Goal: Task Accomplishment & Management: Manage account settings

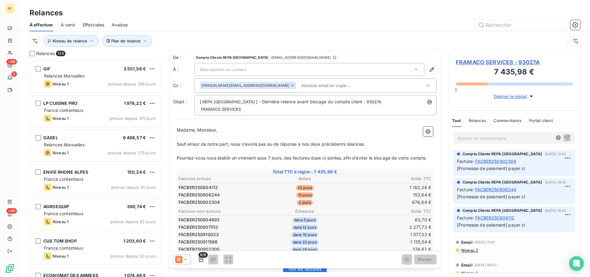
scroll to position [211, 127]
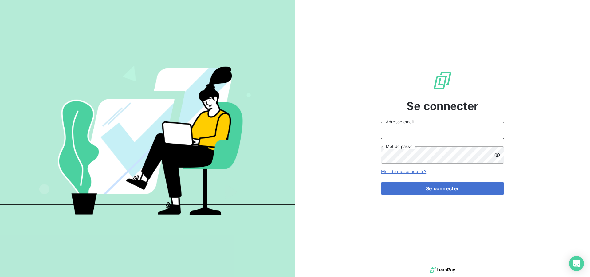
click at [439, 129] on input "Adresse email" at bounding box center [442, 130] width 123 height 17
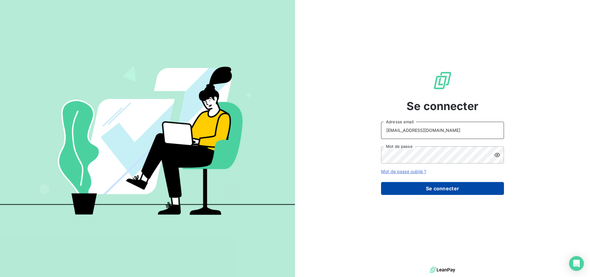
type input "compta-clients@repagroup.com"
click at [431, 188] on button "Se connecter" at bounding box center [442, 188] width 123 height 13
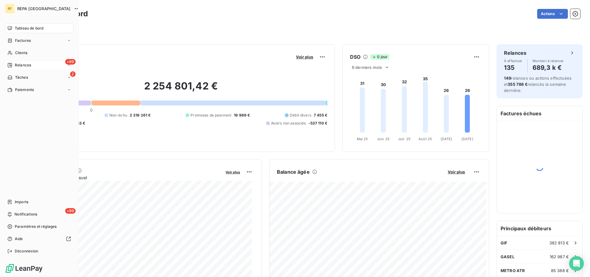
click at [30, 66] on span "Relances" at bounding box center [23, 65] width 16 height 6
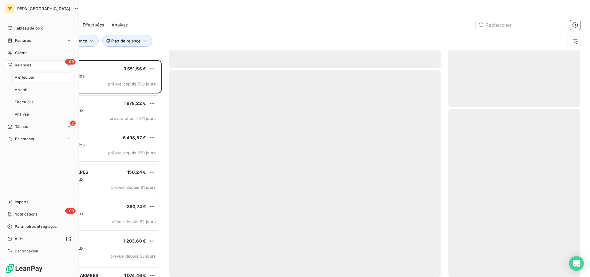
scroll to position [211, 127]
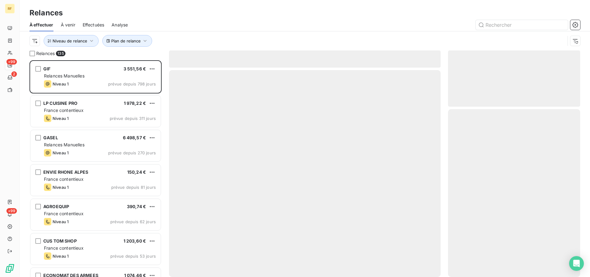
click at [186, 6] on div "Relances À effectuer À venir Effectuées Analyse Plan de relance Niveau de relan…" at bounding box center [305, 25] width 570 height 50
click at [125, 43] on span "Plan de relance" at bounding box center [125, 40] width 29 height 5
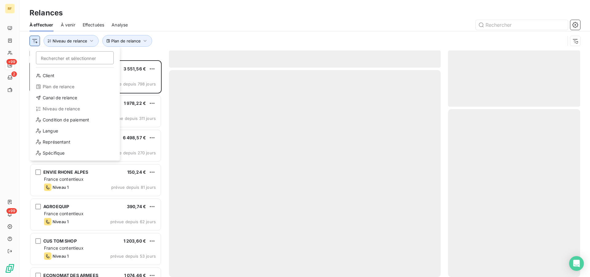
click at [34, 42] on html "RF +99 2 +99 Relances À effectuer À venir Effectuées Analyse Rechercher et séle…" at bounding box center [295, 138] width 590 height 277
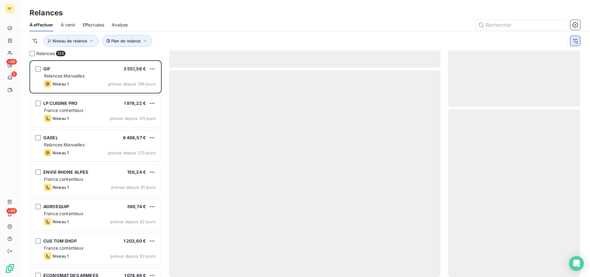
click at [573, 42] on html "RF +99 2 +99 Relances À effectuer À venir Effectuées Analyse Plan de relance Ni…" at bounding box center [295, 138] width 590 height 277
click at [574, 41] on icon "button" at bounding box center [574, 41] width 5 height 4
click at [574, 41] on div "Filtrer" at bounding box center [304, 41] width 550 height 12
click at [272, 30] on div "À effectuer À venir Effectuées Analyse" at bounding box center [305, 24] width 570 height 13
click at [198, 37] on div "Filtrer" at bounding box center [304, 41] width 550 height 12
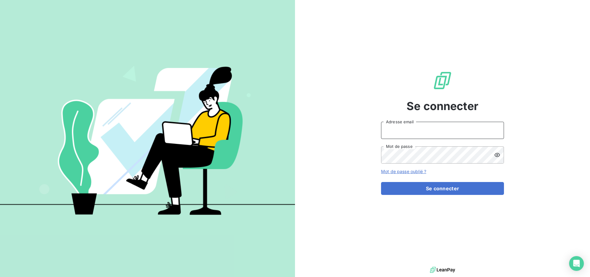
drag, startPoint x: 463, startPoint y: 132, endPoint x: 457, endPoint y: 136, distance: 7.3
click at [463, 132] on input "Adresse email" at bounding box center [442, 130] width 123 height 17
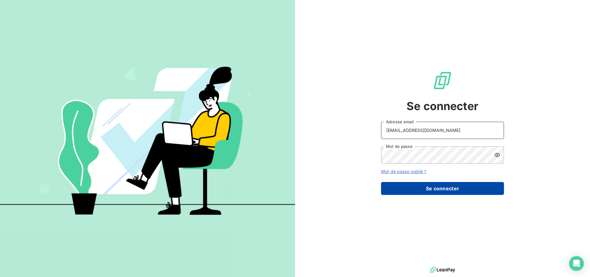
type input "[EMAIL_ADDRESS][DOMAIN_NAME]"
click at [423, 186] on button "Se connecter" at bounding box center [442, 188] width 123 height 13
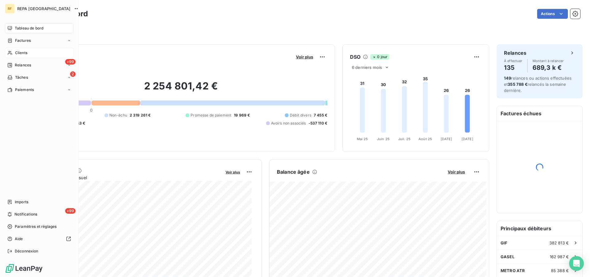
click at [19, 53] on span "Clients" at bounding box center [21, 53] width 12 height 6
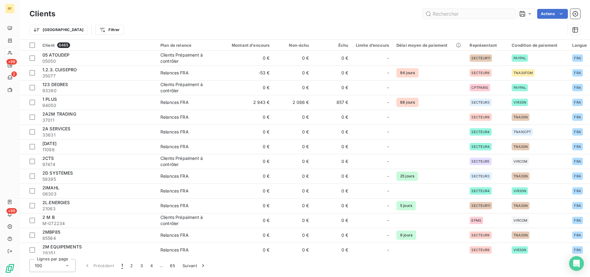
click at [462, 13] on input "text" at bounding box center [469, 14] width 92 height 10
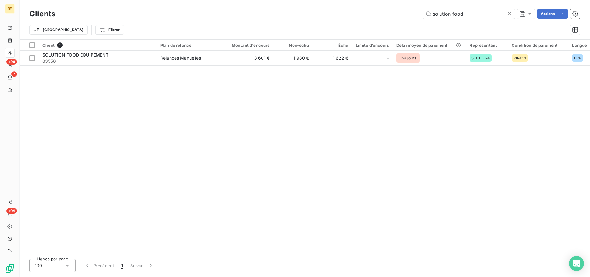
type input "solution food"
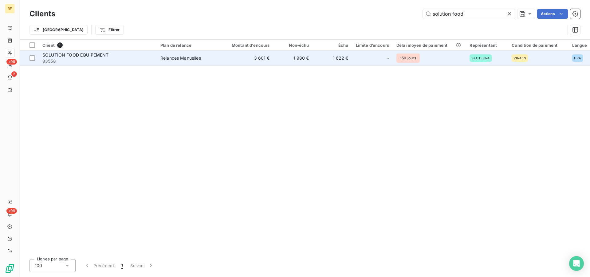
click at [168, 62] on td "Relances Manuelles" at bounding box center [189, 58] width 64 height 15
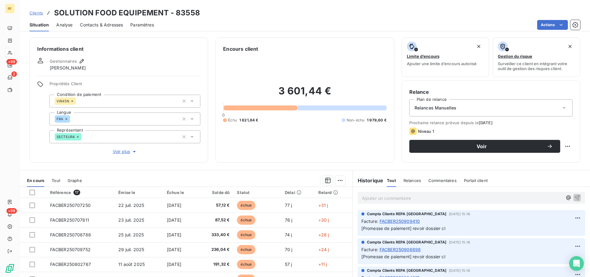
click at [106, 26] on span "Contacts & Adresses" at bounding box center [101, 25] width 43 height 6
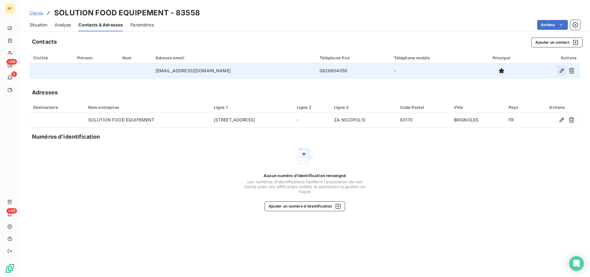
click at [558, 72] on button "button" at bounding box center [561, 71] width 10 height 10
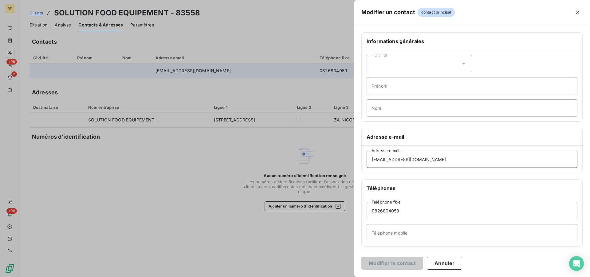
click at [425, 164] on input "invoice@sfe-fr.com" at bounding box center [471, 158] width 211 height 17
drag, startPoint x: 424, startPoint y: 162, endPoint x: 272, endPoint y: 170, distance: 152.5
click at [366, 168] on input "invoice@sfe-fr.com" at bounding box center [471, 158] width 211 height 17
type input "julien.dhalluin@repagroup.com"
click at [406, 267] on button "Modifier le contact" at bounding box center [392, 262] width 62 height 13
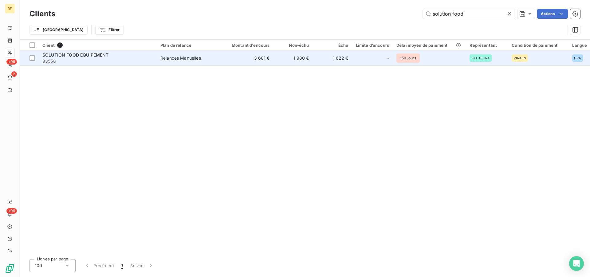
click at [187, 55] on div "Relances Manuelles" at bounding box center [180, 58] width 41 height 6
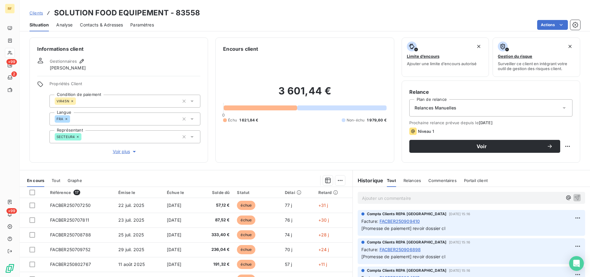
click at [477, 103] on div "Relances Manuelles" at bounding box center [490, 107] width 163 height 17
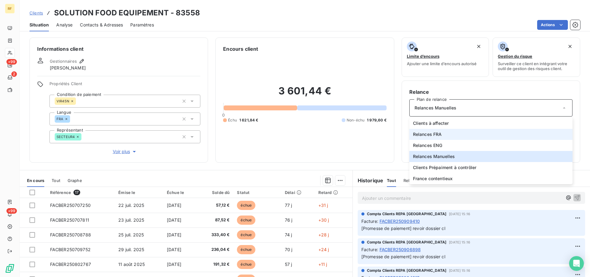
click at [431, 134] on span "Relances FRA" at bounding box center [427, 134] width 29 height 6
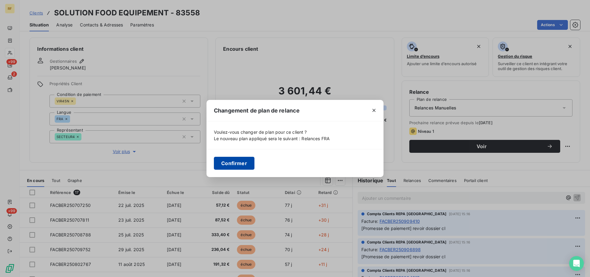
click at [233, 164] on button "Confirmer" at bounding box center [234, 163] width 41 height 13
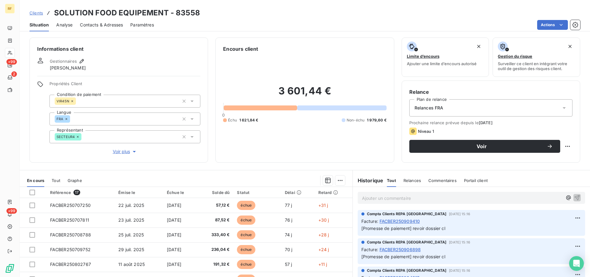
click at [300, 149] on div "3 601,44 € 0 Échu 1 621,84 € Non-échu 1 979,60 €" at bounding box center [304, 104] width 163 height 102
click at [98, 25] on span "Contacts & Adresses" at bounding box center [101, 25] width 43 height 6
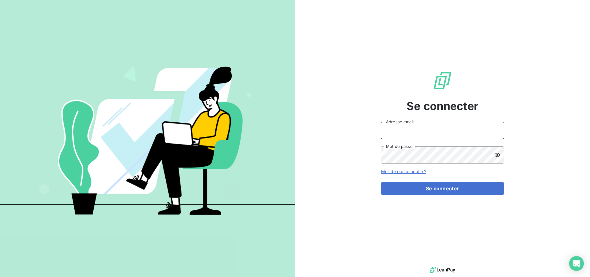
click at [468, 124] on input "Adresse email" at bounding box center [442, 130] width 123 height 17
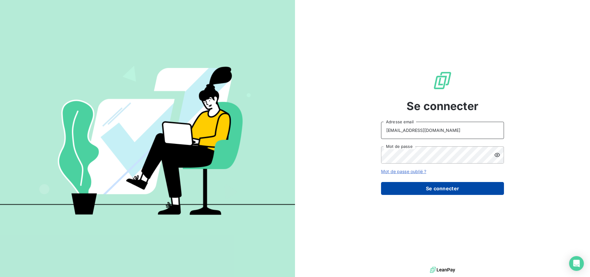
type input "[EMAIL_ADDRESS][DOMAIN_NAME]"
click at [448, 190] on button "Se connecter" at bounding box center [442, 188] width 123 height 13
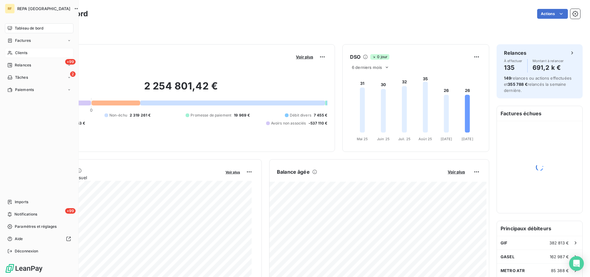
click at [26, 53] on span "Clients" at bounding box center [21, 53] width 12 height 6
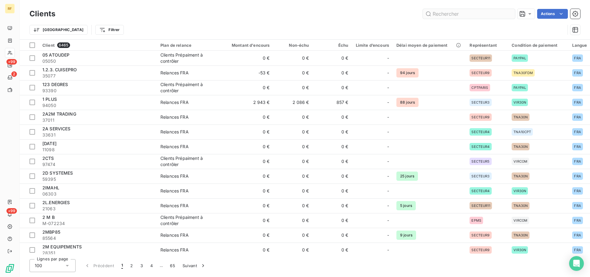
click at [463, 15] on input "text" at bounding box center [469, 14] width 92 height 10
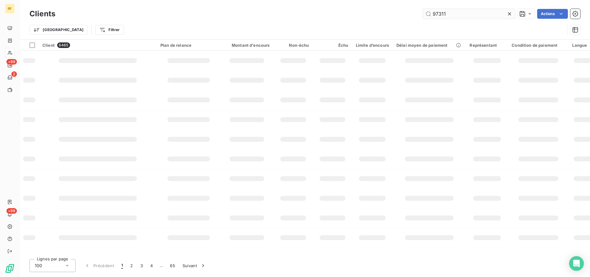
type input "97311"
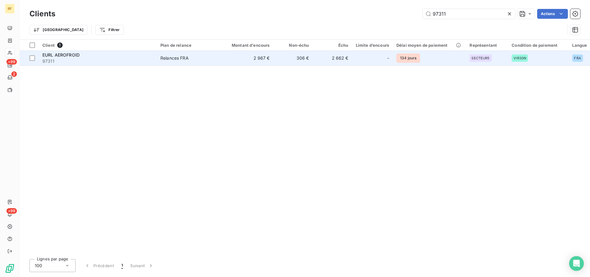
click at [177, 58] on div "Relances FRA" at bounding box center [174, 58] width 28 height 6
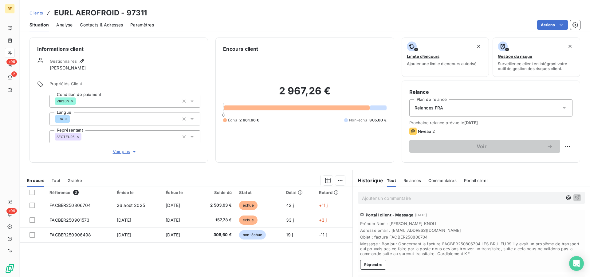
click at [395, 196] on p "Ajouter un commentaire ﻿" at bounding box center [462, 198] width 200 height 8
click at [399, 198] on p "message du" at bounding box center [462, 197] width 200 height 7
click at [461, 228] on span "Adresse email : [EMAIL_ADDRESS][DOMAIN_NAME]" at bounding box center [471, 229] width 222 height 5
click at [446, 227] on span "Adresse email : [EMAIL_ADDRESS][DOMAIN_NAME]" at bounding box center [471, 229] width 222 height 5
drag, startPoint x: 389, startPoint y: 197, endPoint x: 244, endPoint y: 190, distance: 145.4
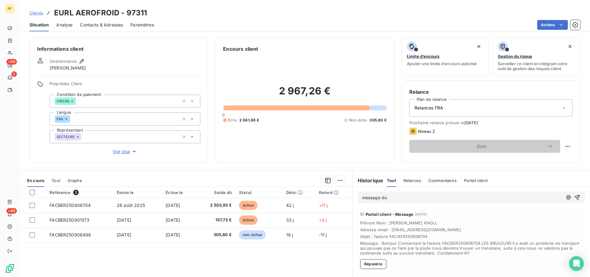
click at [353, 190] on div "message du Portail client - Message [DATE] Prénom Nom : [PERSON_NAME] Adresse e…" at bounding box center [471, 255] width 237 height 137
click at [407, 197] on p "Ajouter un commentaire ﻿" at bounding box center [462, 198] width 200 height 8
click at [574, 197] on icon "button" at bounding box center [577, 197] width 6 height 6
